Goal: Task Accomplishment & Management: Manage account settings

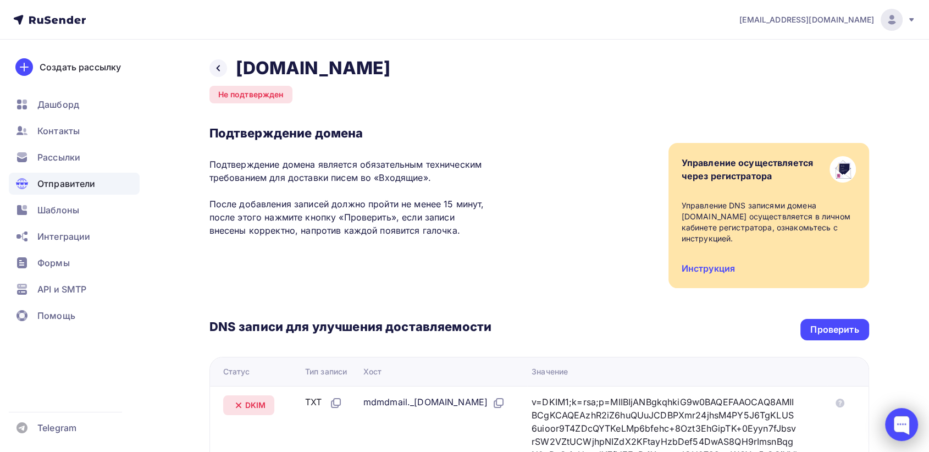
click at [898, 419] on div at bounding box center [901, 424] width 33 height 33
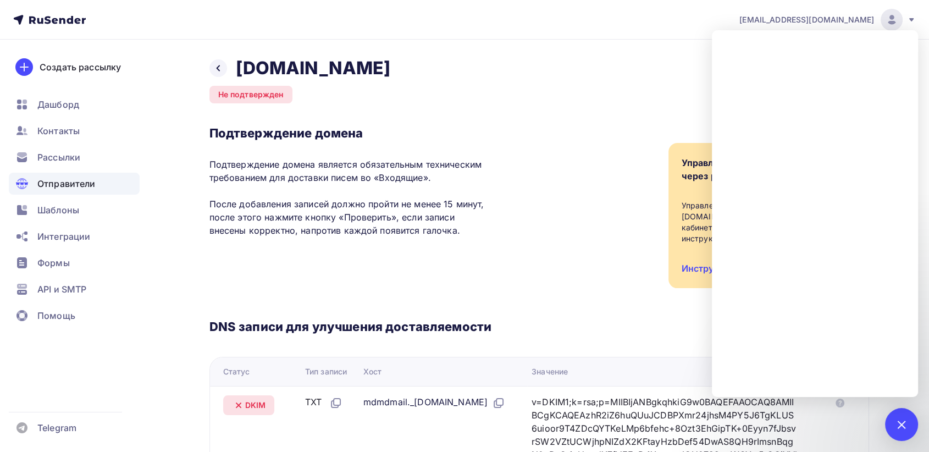
click at [64, 188] on span "Отправители" at bounding box center [66, 183] width 58 height 13
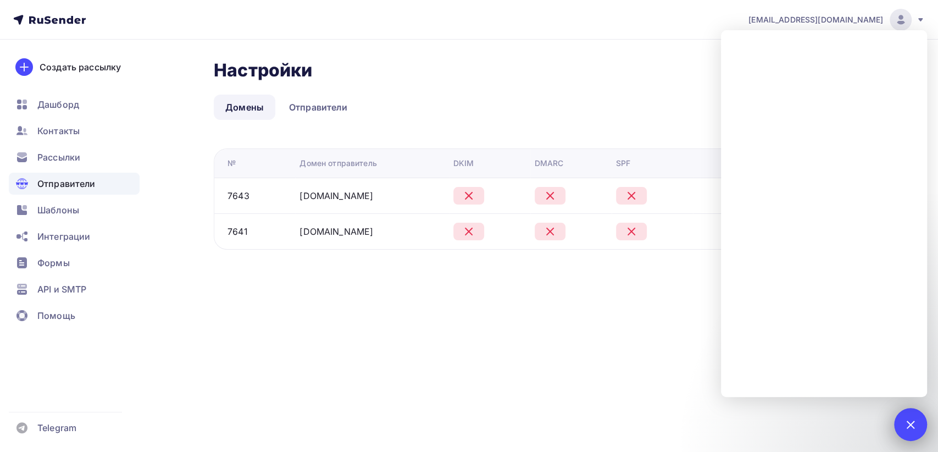
click at [913, 420] on div at bounding box center [910, 424] width 15 height 15
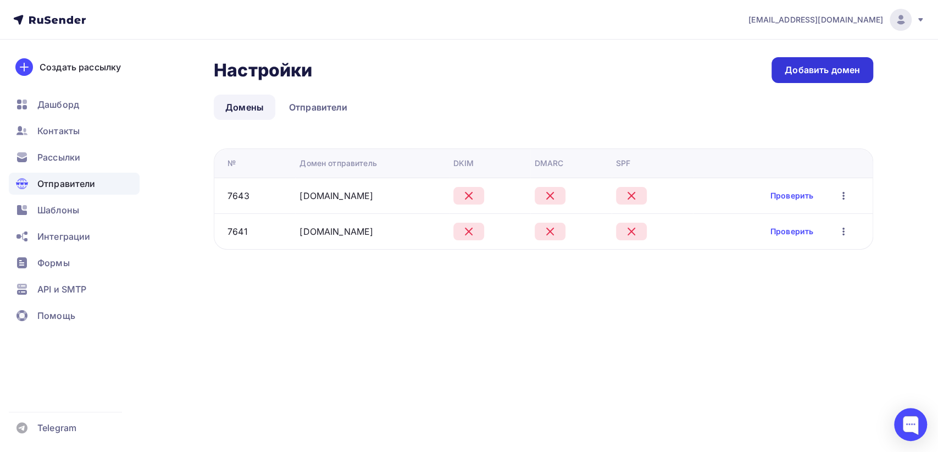
click at [846, 66] on div "Добавить домен" at bounding box center [822, 70] width 75 height 13
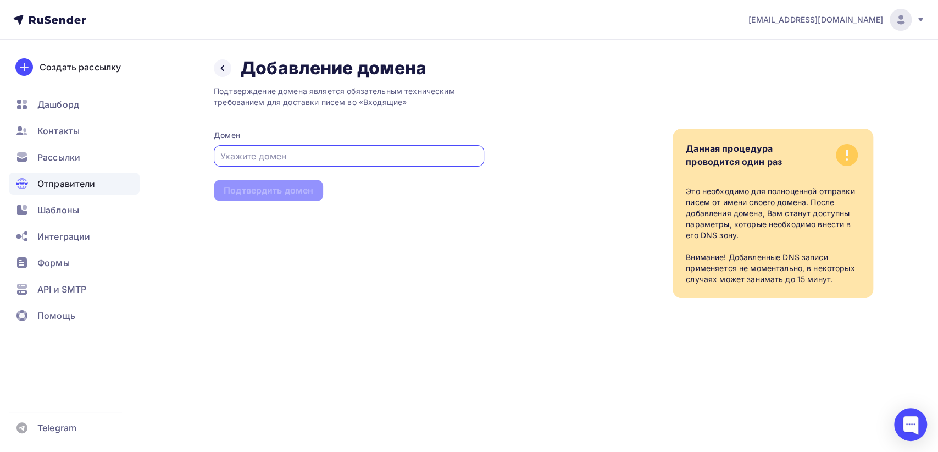
click at [299, 154] on input "text" at bounding box center [349, 156] width 258 height 13
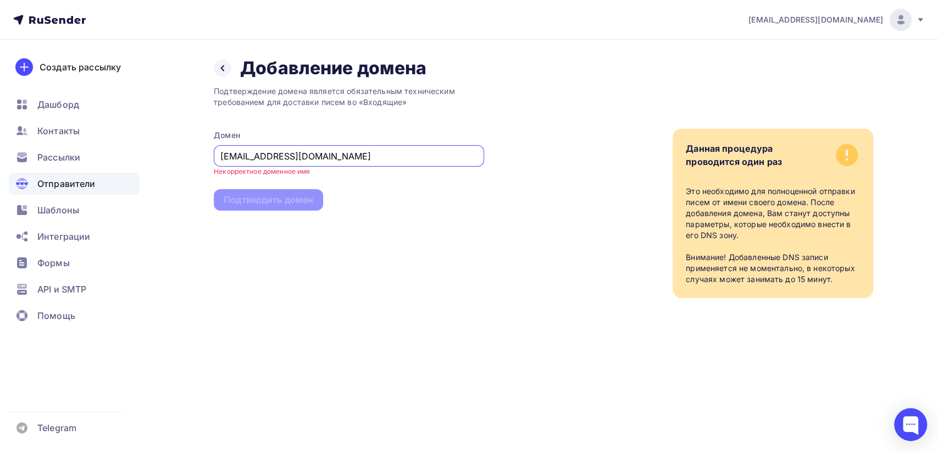
click at [245, 154] on input "[EMAIL_ADDRESS][DOMAIN_NAME]" at bounding box center [349, 156] width 258 height 13
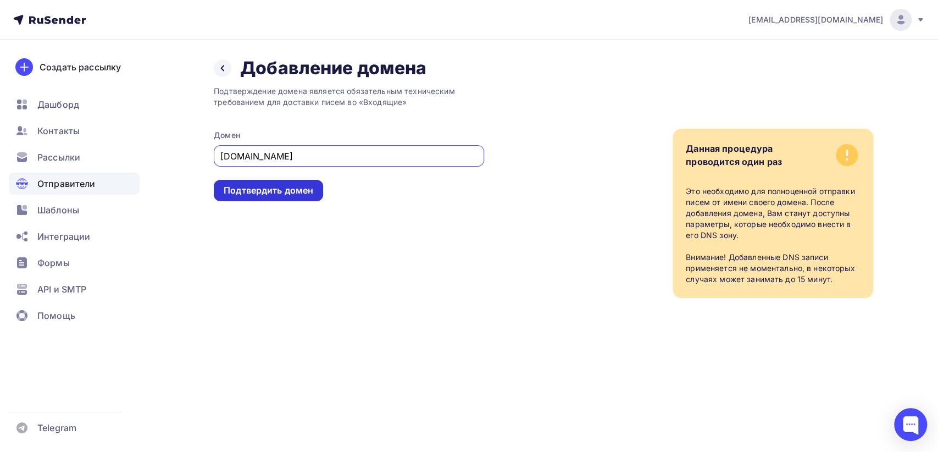
type input "[DOMAIN_NAME]"
click at [264, 189] on div "Подтвердить домен" at bounding box center [269, 190] width 90 height 13
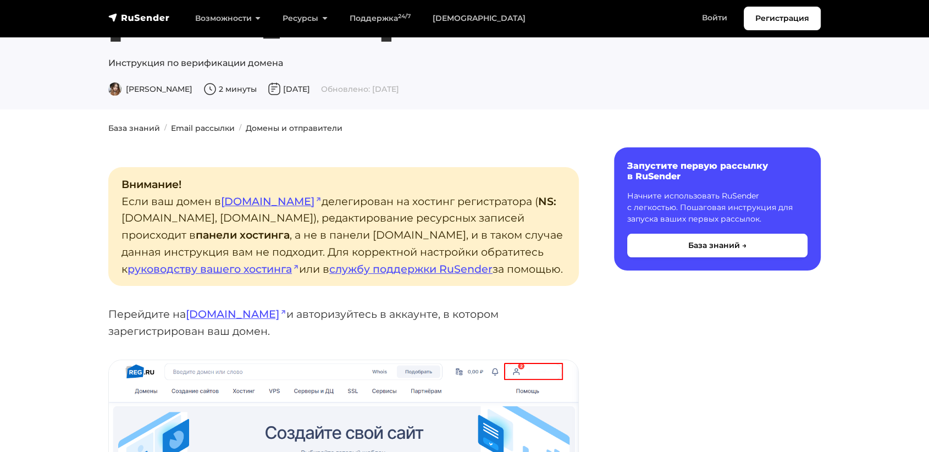
scroll to position [61, 0]
